Goal: Task Accomplishment & Management: Use online tool/utility

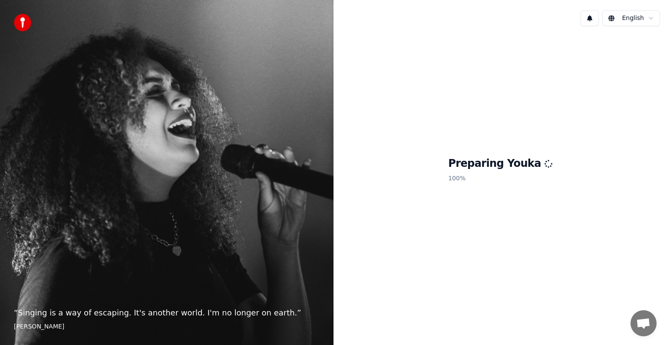
scroll to position [22, 0]
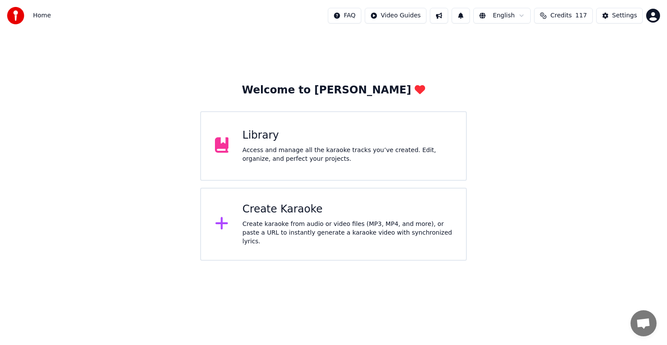
click at [318, 212] on div "Create Karaoke" at bounding box center [347, 209] width 210 height 14
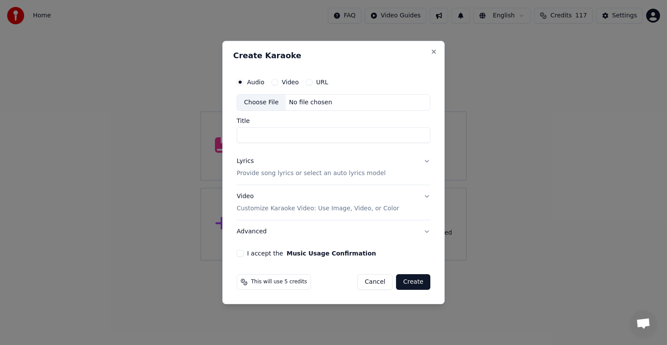
click at [438, 52] on div "Create Karaoke Audio Video URL Choose File No file chosen Title Lyrics Provide …" at bounding box center [333, 172] width 222 height 263
click at [430, 51] on div "Create Karaoke Audio Video URL Choose File No file chosen Title Lyrics Provide …" at bounding box center [333, 172] width 222 height 263
click at [434, 54] on button "Close" at bounding box center [434, 51] width 7 height 7
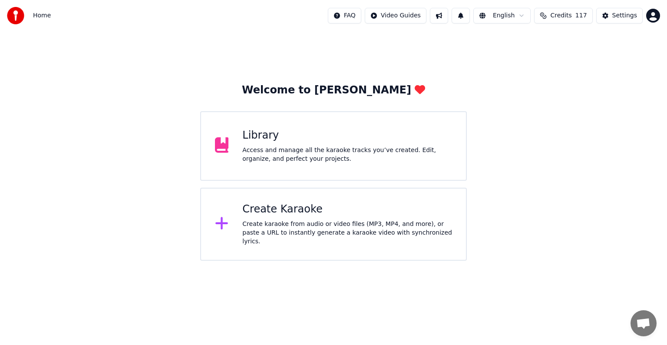
click at [387, 152] on div "Access and manage all the karaoke tracks you’ve created. Edit, organize, and pe…" at bounding box center [347, 154] width 210 height 17
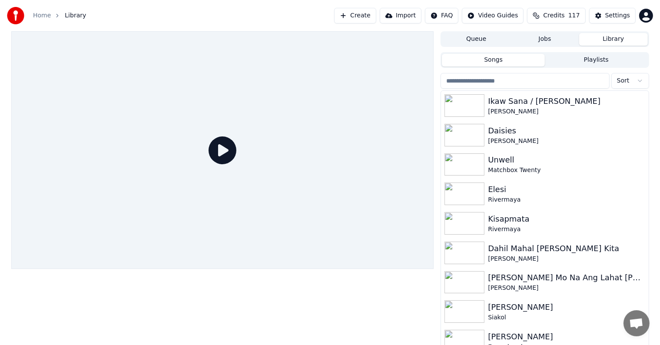
click at [537, 76] on input "search" at bounding box center [525, 81] width 169 height 16
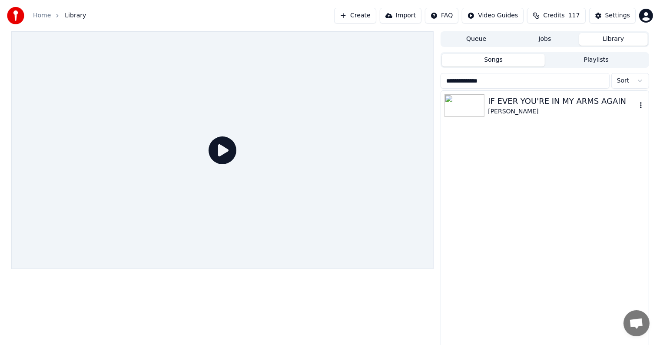
type input "**********"
click at [549, 99] on div "IF EVER YOU'RE IN MY ARMS AGAIN" at bounding box center [562, 101] width 148 height 12
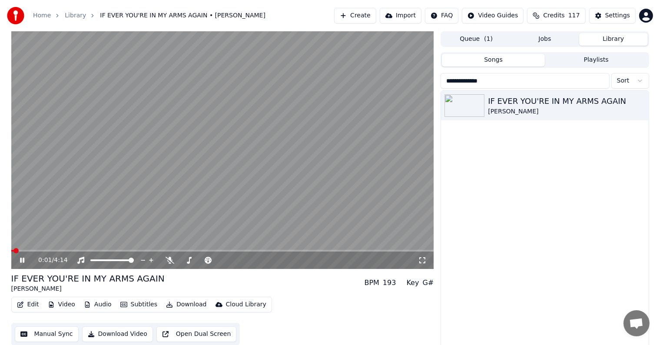
click at [21, 259] on icon at bounding box center [22, 260] width 4 height 5
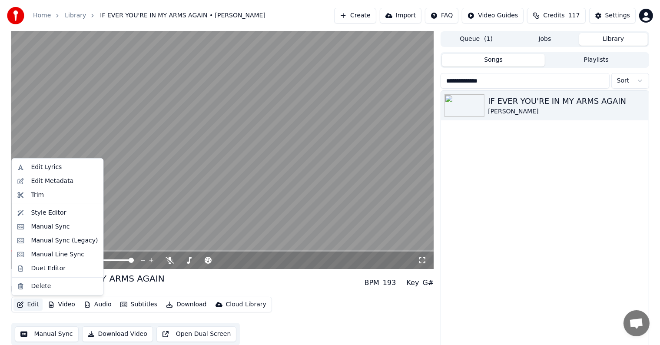
click at [30, 307] on button "Edit" at bounding box center [27, 304] width 29 height 12
click at [62, 180] on div "Edit Metadata" at bounding box center [52, 181] width 43 height 9
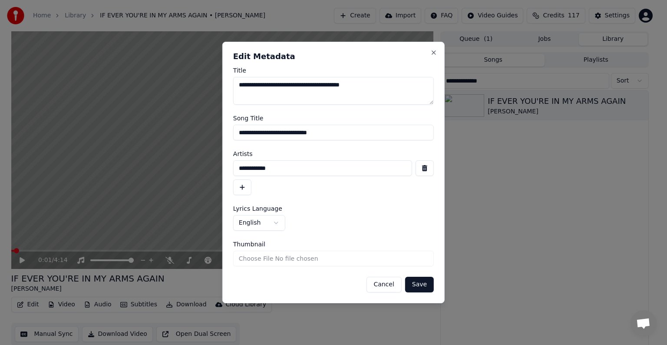
drag, startPoint x: 247, startPoint y: 131, endPoint x: 352, endPoint y: 129, distance: 105.6
click at [352, 129] on input "**********" at bounding box center [333, 133] width 201 height 16
type input "**********"
click at [405, 277] on button "Save" at bounding box center [419, 285] width 29 height 16
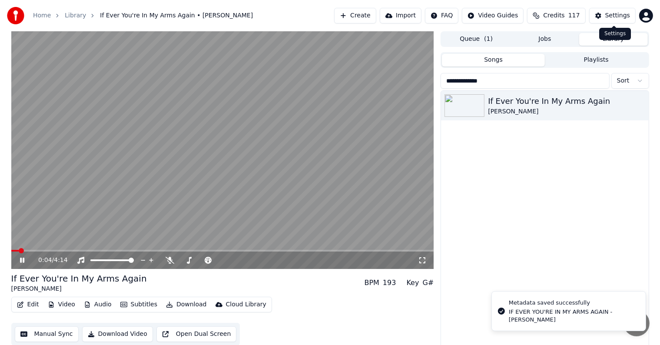
click at [613, 14] on div "Settings" at bounding box center [617, 15] width 25 height 9
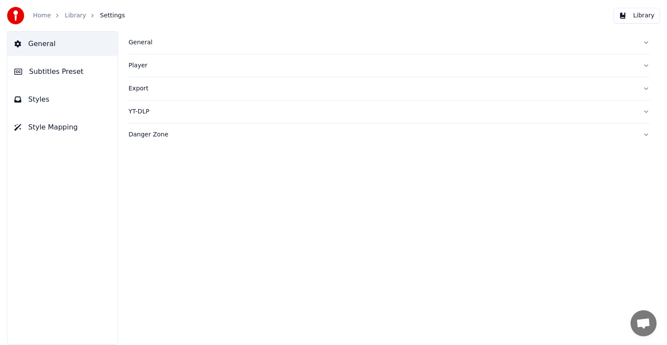
drag, startPoint x: 50, startPoint y: 73, endPoint x: 54, endPoint y: 70, distance: 5.6
click at [50, 73] on span "Subtitles Preset" at bounding box center [56, 71] width 54 height 10
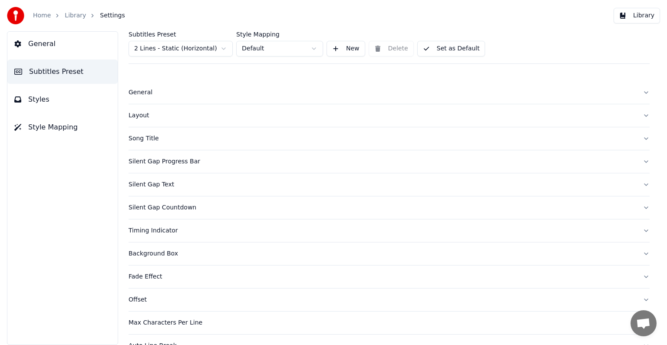
click at [165, 45] on html "Home Library Settings Library General Subtitles Preset Styles Style Mapping Sub…" at bounding box center [333, 172] width 667 height 345
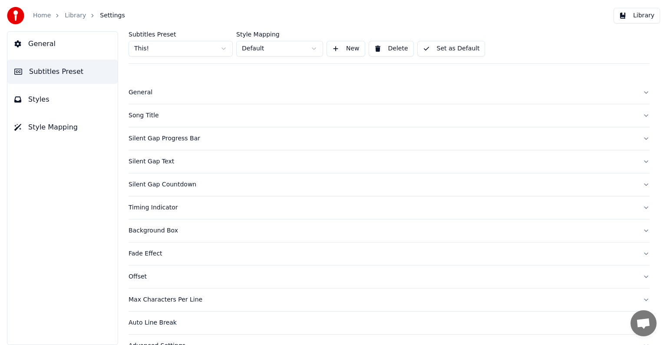
click at [144, 115] on div "Song Title" at bounding box center [382, 115] width 507 height 9
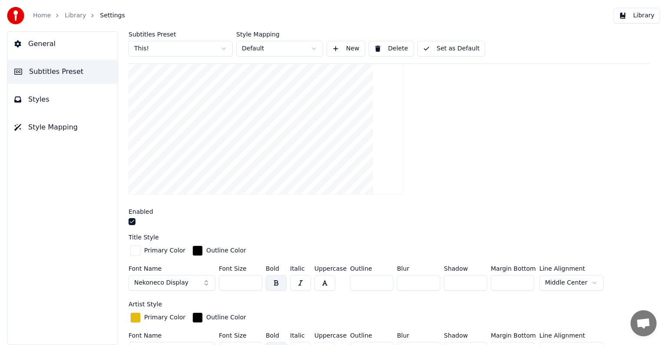
scroll to position [130, 0]
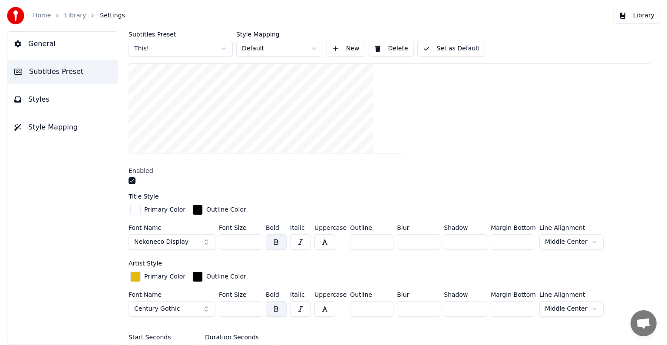
drag, startPoint x: 225, startPoint y: 242, endPoint x: 248, endPoint y: 242, distance: 22.6
click at [248, 242] on input "***" at bounding box center [240, 242] width 43 height 16
type input "***"
click at [431, 44] on button "Set as Default" at bounding box center [451, 49] width 68 height 16
click at [70, 15] on link "Library" at bounding box center [75, 15] width 21 height 9
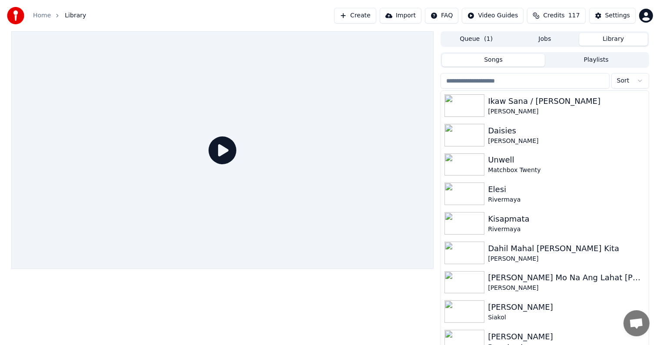
click at [514, 77] on input "search" at bounding box center [525, 81] width 169 height 16
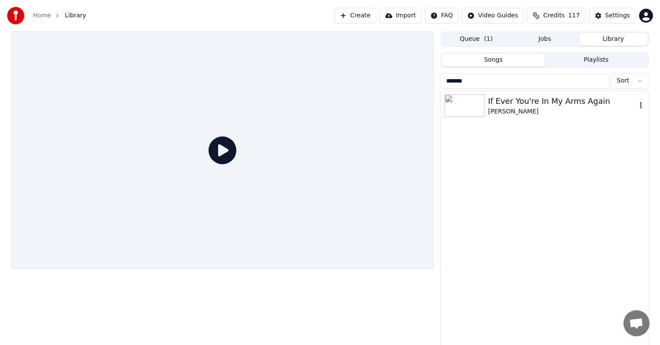
type input "*******"
click at [501, 104] on div "If Ever You're In My Arms Again" at bounding box center [562, 101] width 148 height 12
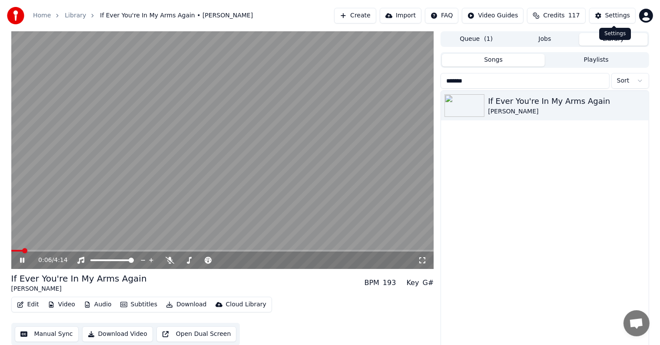
click at [613, 10] on button "Settings" at bounding box center [612, 16] width 46 height 16
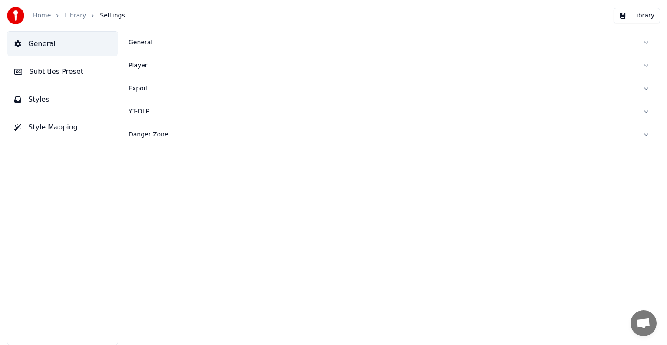
click at [38, 75] on span "Subtitles Preset" at bounding box center [56, 71] width 54 height 10
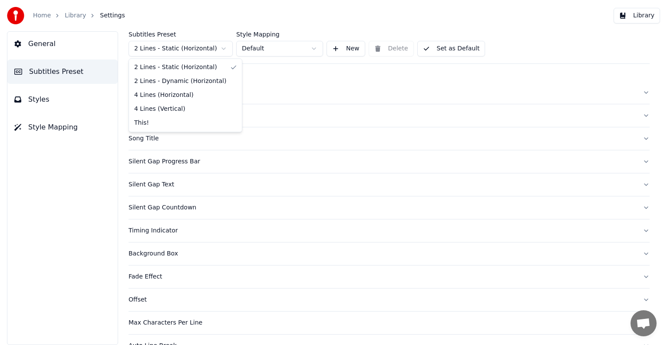
click at [176, 43] on html "Home Library Settings Library General Subtitles Preset Styles Style Mapping Sub…" at bounding box center [333, 172] width 667 height 345
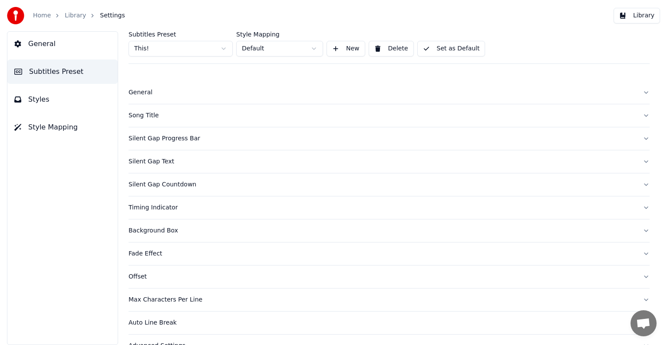
click at [143, 116] on div "Song Title" at bounding box center [382, 115] width 507 height 9
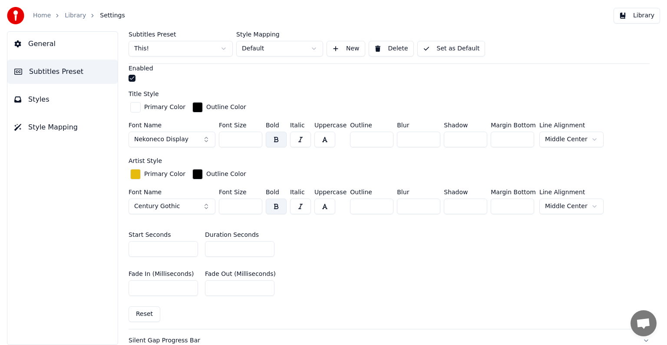
scroll to position [261, 0]
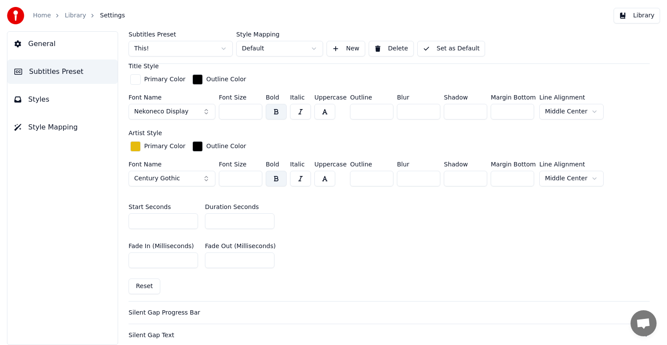
drag, startPoint x: 228, startPoint y: 109, endPoint x: 282, endPoint y: 112, distance: 53.5
click at [282, 112] on div "Font Name Nekoneco Display Font Size *** Bold Italic Uppercase Outline ** Blur …" at bounding box center [389, 108] width 521 height 29
type input "***"
click at [437, 51] on button "Set as Default" at bounding box center [451, 49] width 68 height 16
click at [68, 13] on link "Library" at bounding box center [75, 15] width 21 height 9
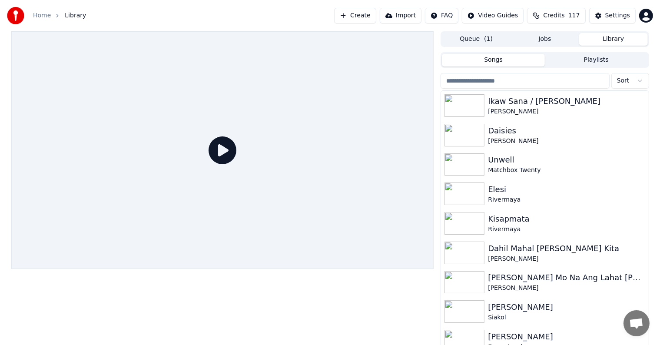
click at [497, 82] on input "search" at bounding box center [525, 81] width 169 height 16
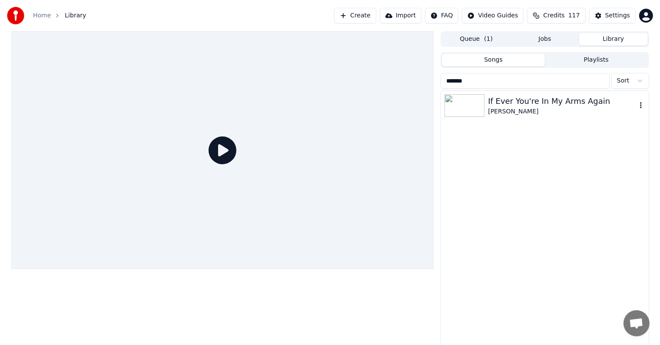
type input "*******"
click at [496, 106] on div "If Ever You're In My Arms Again" at bounding box center [562, 101] width 148 height 12
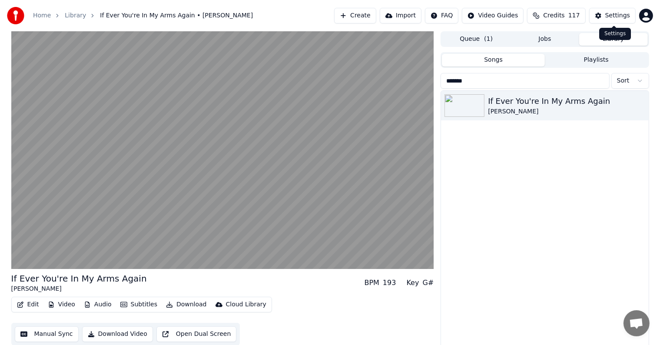
click at [612, 13] on div "Settings" at bounding box center [617, 15] width 25 height 9
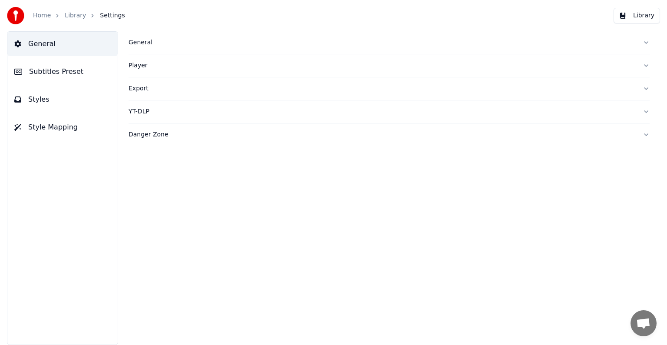
click at [55, 71] on span "Subtitles Preset" at bounding box center [56, 71] width 54 height 10
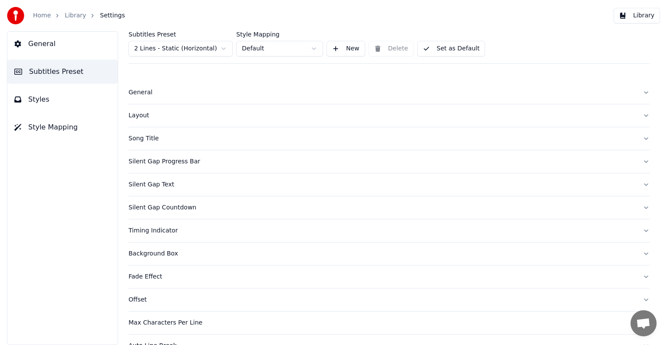
click at [176, 47] on html "Home Library Settings Library General Subtitles Preset Styles Style Mapping Sub…" at bounding box center [333, 172] width 667 height 345
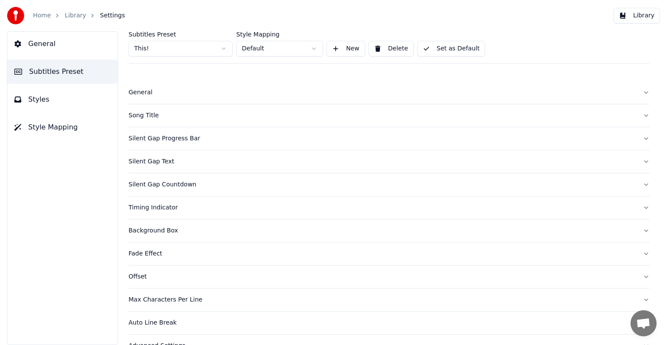
click at [151, 118] on div "Song Title" at bounding box center [382, 115] width 507 height 9
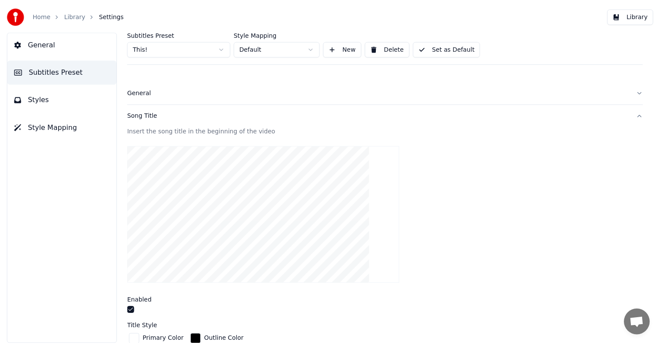
scroll to position [130, 0]
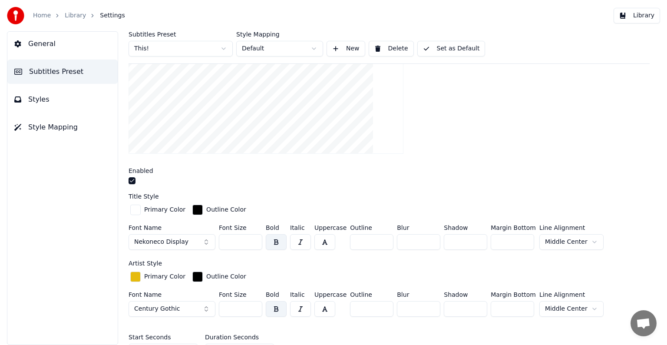
drag, startPoint x: 230, startPoint y: 241, endPoint x: 240, endPoint y: 242, distance: 10.1
click at [240, 242] on input "***" at bounding box center [240, 242] width 43 height 16
type input "***"
click at [444, 53] on button "Set as Default" at bounding box center [451, 49] width 68 height 16
click at [71, 17] on link "Library" at bounding box center [75, 15] width 21 height 9
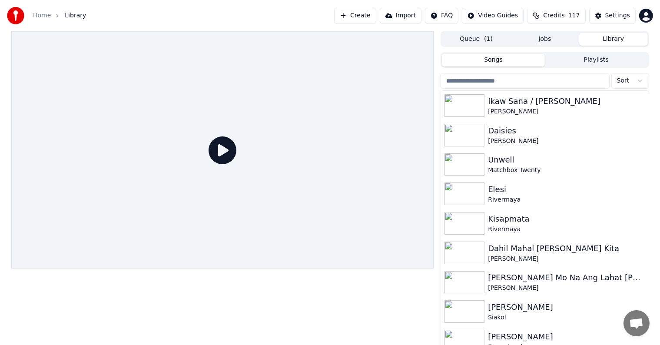
click at [479, 78] on input "search" at bounding box center [525, 81] width 169 height 16
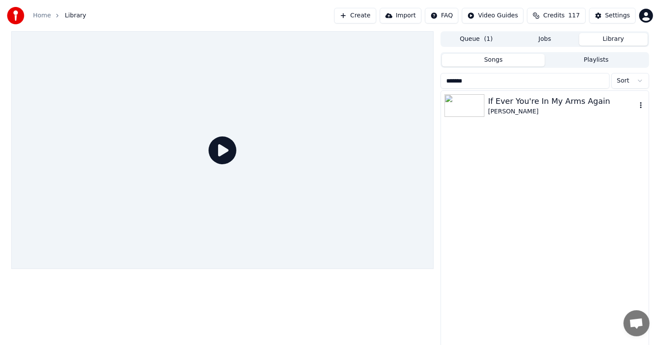
type input "*******"
click at [541, 98] on div "If Ever You're In My Arms Again" at bounding box center [562, 101] width 148 height 12
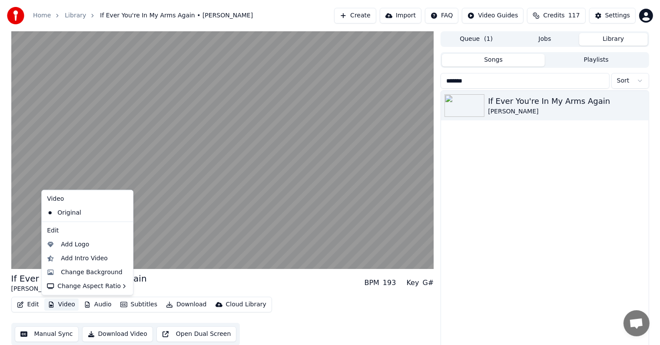
click at [65, 302] on button "Video" at bounding box center [61, 304] width 34 height 12
click at [75, 273] on div "Change Background" at bounding box center [92, 272] width 62 height 9
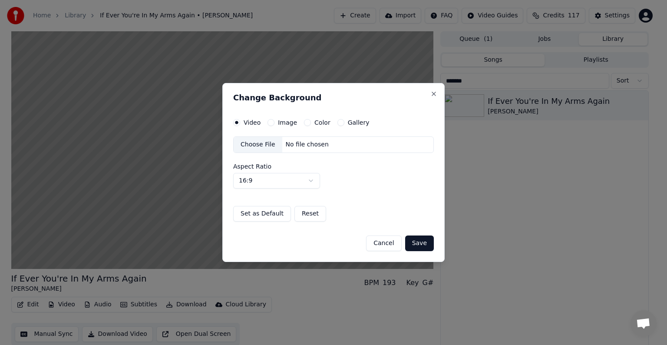
click at [270, 120] on button "Image" at bounding box center [271, 122] width 7 height 7
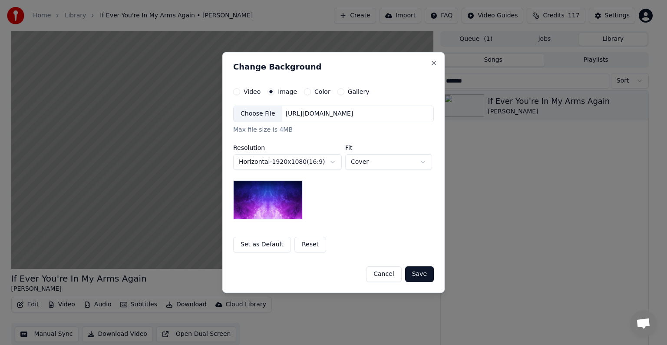
click at [267, 114] on div "Choose File" at bounding box center [258, 114] width 49 height 16
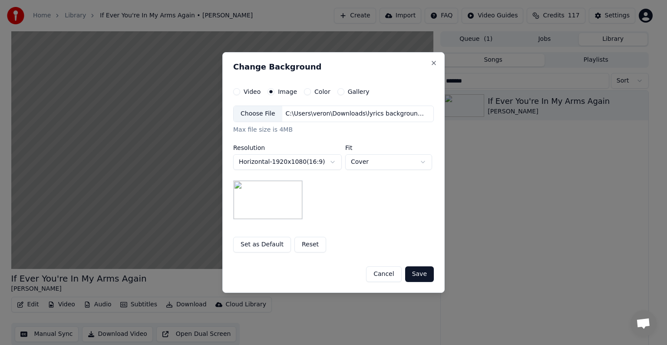
click at [423, 272] on button "Save" at bounding box center [419, 274] width 29 height 16
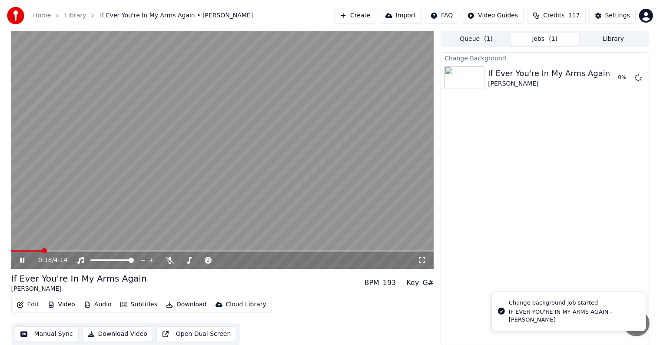
click at [227, 145] on video at bounding box center [222, 150] width 423 height 238
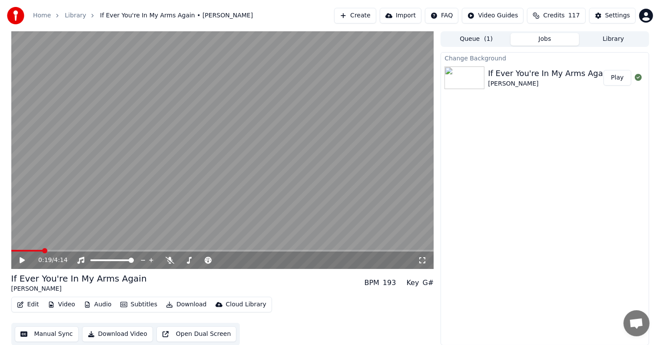
click at [614, 76] on button "Play" at bounding box center [616, 78] width 27 height 16
click at [58, 250] on span at bounding box center [222, 251] width 423 height 2
click at [66, 249] on video at bounding box center [222, 150] width 423 height 238
click at [63, 250] on span at bounding box center [222, 251] width 423 height 2
click at [67, 250] on span at bounding box center [222, 251] width 423 height 2
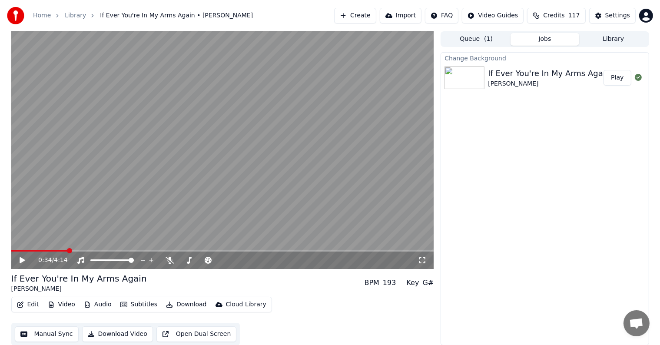
click at [71, 250] on span at bounding box center [69, 250] width 5 height 5
click at [75, 250] on span at bounding box center [222, 251] width 423 height 2
click at [80, 250] on span at bounding box center [222, 251] width 423 height 2
click at [86, 252] on span at bounding box center [222, 251] width 423 height 2
click at [92, 252] on div "0:45 / 4:14" at bounding box center [222, 260] width 423 height 17
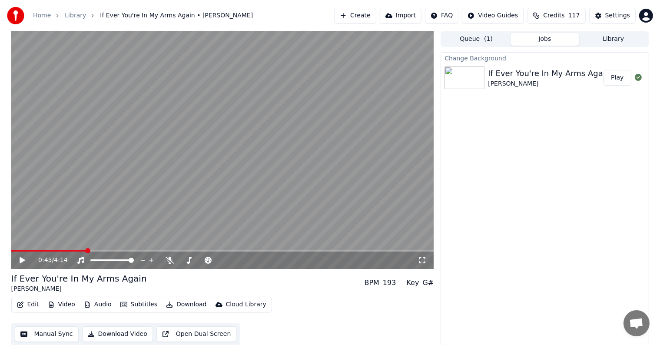
click at [95, 252] on div "0:45 / 4:14" at bounding box center [222, 260] width 423 height 17
click at [95, 250] on span at bounding box center [222, 251] width 423 height 2
click at [103, 248] on video at bounding box center [222, 150] width 423 height 238
click at [103, 250] on span at bounding box center [222, 251] width 423 height 2
click at [109, 248] on video at bounding box center [222, 150] width 423 height 238
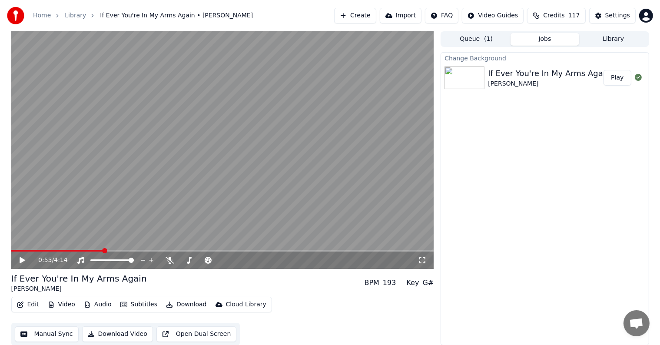
click at [111, 248] on video at bounding box center [222, 150] width 423 height 238
click at [110, 250] on span at bounding box center [222, 251] width 423 height 2
click at [115, 251] on span at bounding box center [112, 250] width 5 height 5
click at [123, 251] on span at bounding box center [222, 251] width 423 height 2
click at [129, 251] on span at bounding box center [222, 251] width 423 height 2
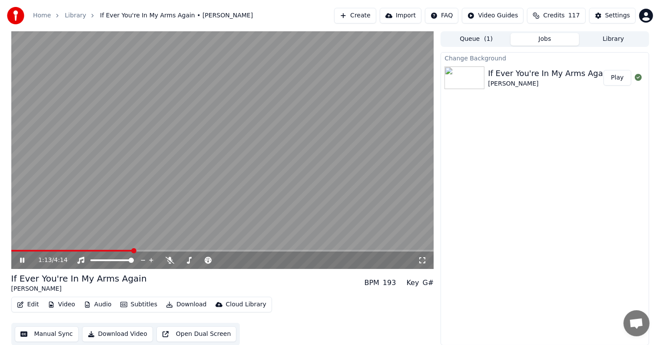
click at [132, 250] on span at bounding box center [222, 251] width 423 height 2
click at [21, 259] on icon at bounding box center [22, 260] width 4 height 5
click at [48, 332] on button "Manual Sync" at bounding box center [47, 334] width 64 height 16
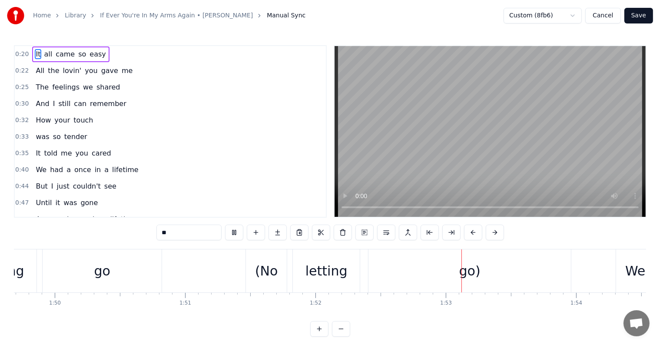
click at [341, 279] on div "letting" at bounding box center [326, 271] width 42 height 20
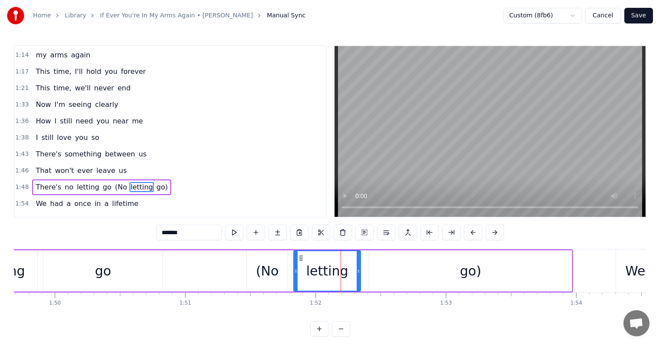
scroll to position [306, 0]
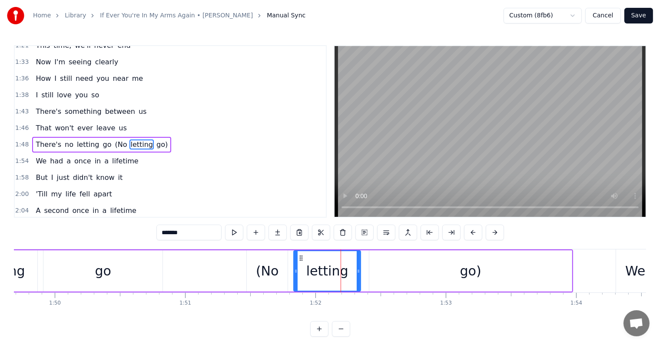
click at [114, 139] on span "(No" at bounding box center [121, 144] width 14 height 10
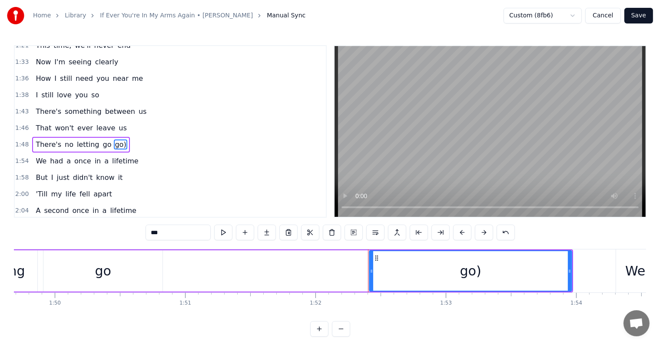
type input "**"
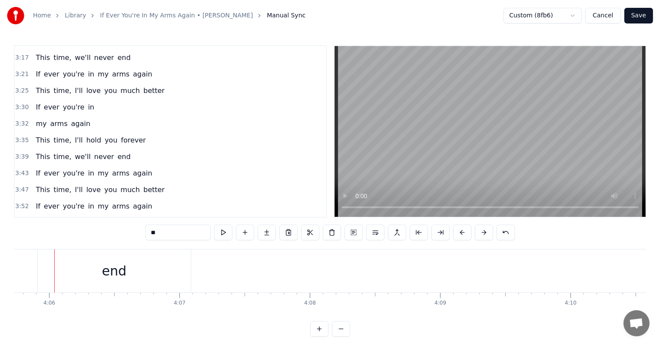
scroll to position [0, 32023]
click at [640, 17] on button "Save" at bounding box center [638, 16] width 29 height 16
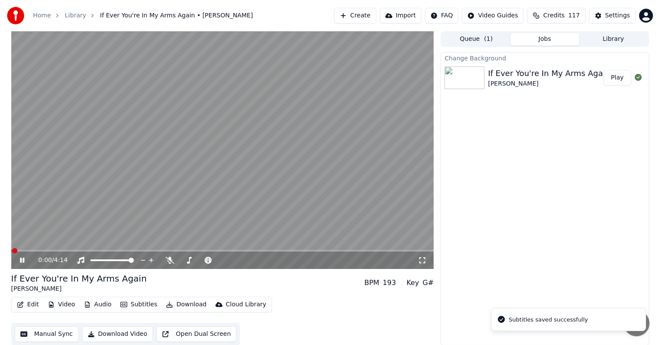
click at [186, 304] on button "Download" at bounding box center [186, 304] width 48 height 12
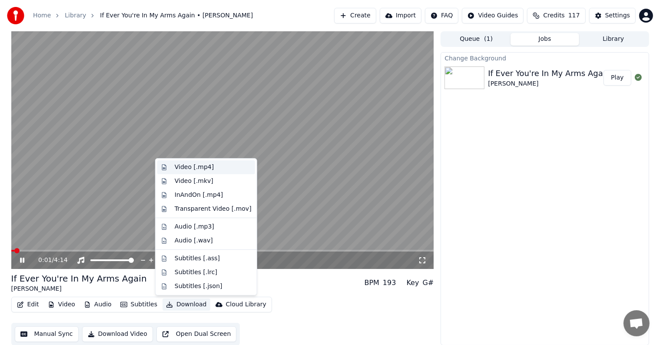
click at [196, 168] on div "Video [.mp4]" at bounding box center [194, 167] width 39 height 9
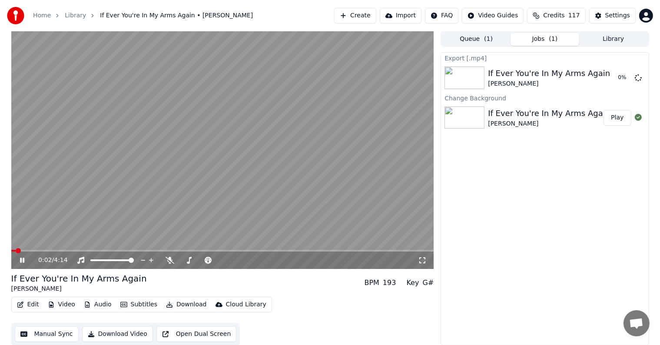
click at [212, 155] on video at bounding box center [222, 150] width 423 height 238
